Goal: Transaction & Acquisition: Register for event/course

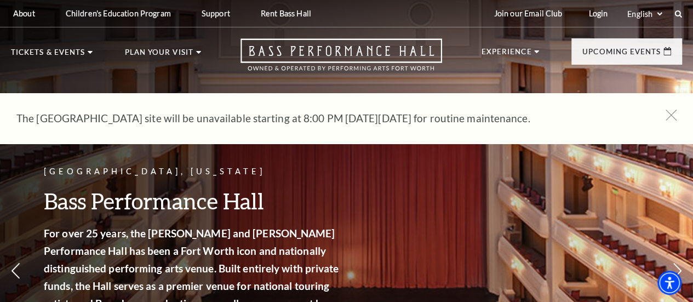
drag, startPoint x: 669, startPoint y: 111, endPoint x: 679, endPoint y: 37, distance: 74.7
click at [669, 106] on div "The Bass Performance Hall site will be unavailable starting at 8:00 PM on Tuesd…" at bounding box center [346, 118] width 693 height 50
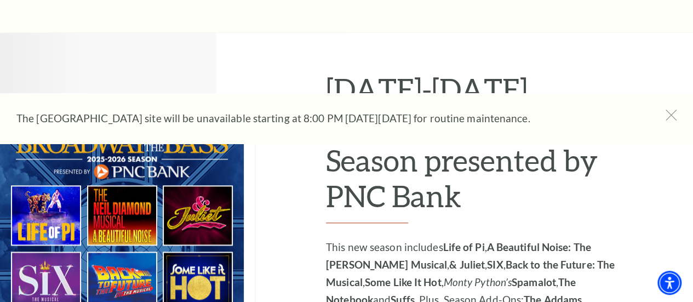
scroll to position [511, 0]
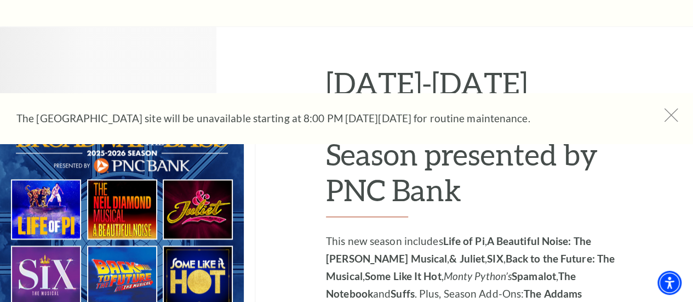
click at [670, 113] on use at bounding box center [671, 115] width 14 height 14
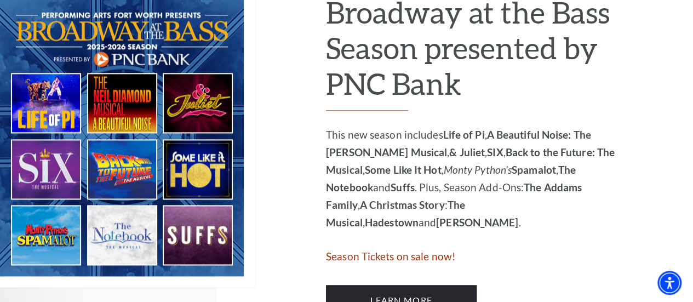
scroll to position [657, 0]
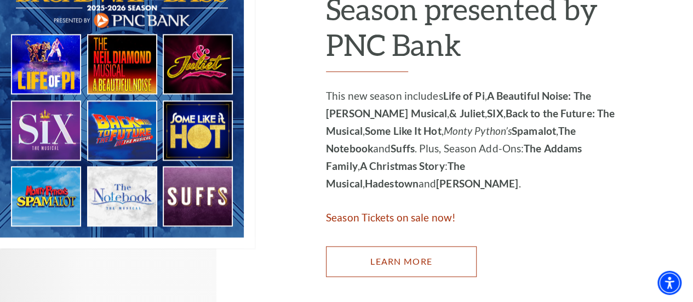
click at [441, 267] on link "Learn More" at bounding box center [401, 261] width 151 height 31
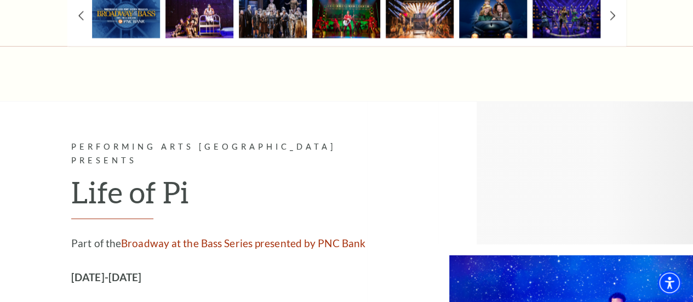
scroll to position [1026, 0]
